Goal: Find specific page/section: Find specific page/section

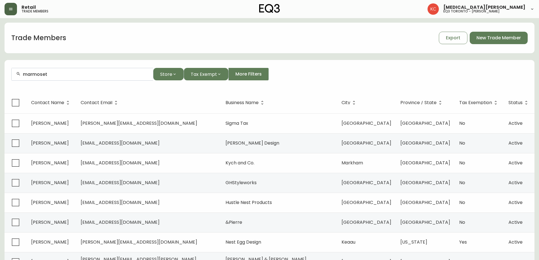
click at [10, 7] on icon "button" at bounding box center [10, 9] width 5 height 5
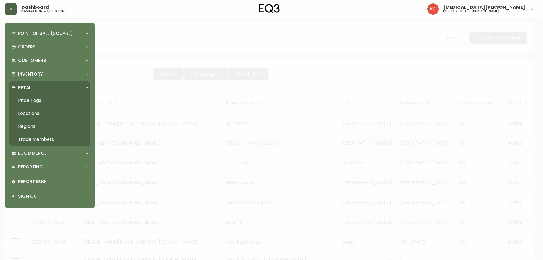
click at [86, 88] on icon at bounding box center [87, 87] width 5 height 5
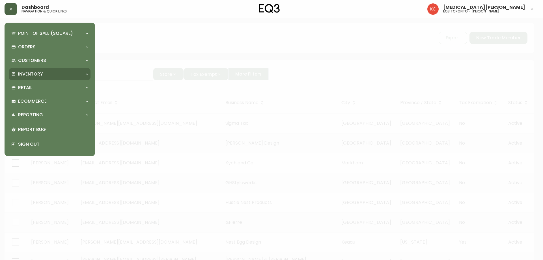
click at [68, 73] on div "Inventory" at bounding box center [46, 74] width 71 height 6
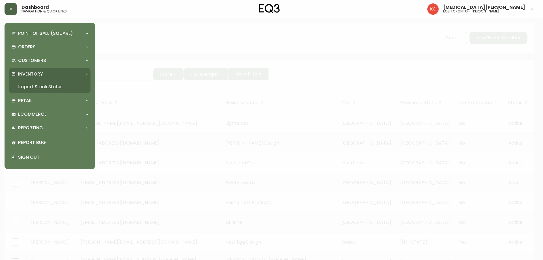
click at [47, 87] on link "Import Stock Status" at bounding box center [50, 86] width 82 height 13
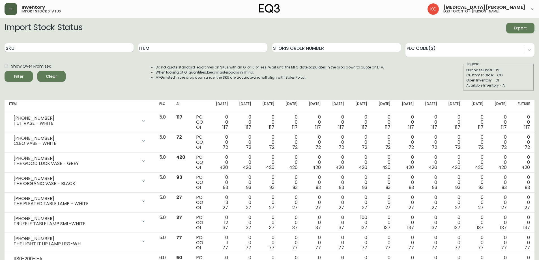
click at [108, 45] on input "SKU" at bounding box center [69, 47] width 129 height 9
type input "[PHONE_NUMBER]"
click at [5, 71] on button "Filter" at bounding box center [19, 76] width 28 height 11
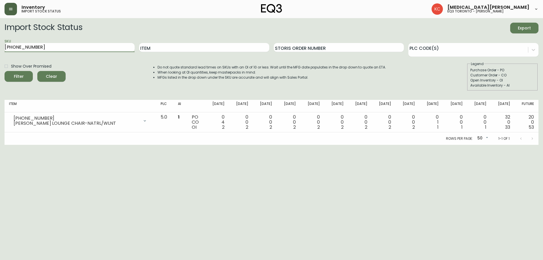
drag, startPoint x: 82, startPoint y: 52, endPoint x: 0, endPoint y: 50, distance: 81.5
click at [0, 50] on main "Import Stock Status Export SKU [PHONE_NUMBER] Item Storis Order Number PLC Code…" at bounding box center [271, 81] width 543 height 127
click at [164, 49] on input "Item" at bounding box center [204, 47] width 130 height 9
type input "[PERSON_NAME]"
click at [5, 71] on button "Filter" at bounding box center [19, 76] width 28 height 11
